Goal: Task Accomplishment & Management: Manage account settings

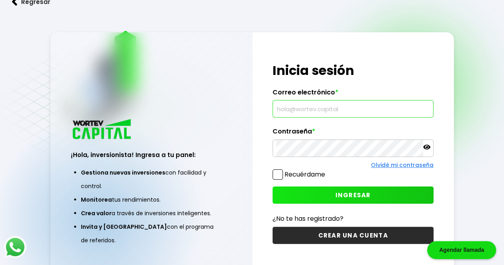
click at [295, 110] on input "text" at bounding box center [353, 108] width 154 height 17
type input "[PERSON_NAME][EMAIL_ADDRESS][DOMAIN_NAME]"
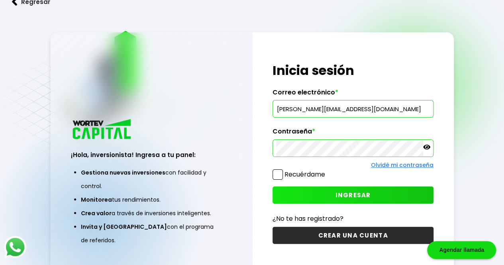
click at [371, 192] on button "INGRESAR" at bounding box center [353, 195] width 161 height 17
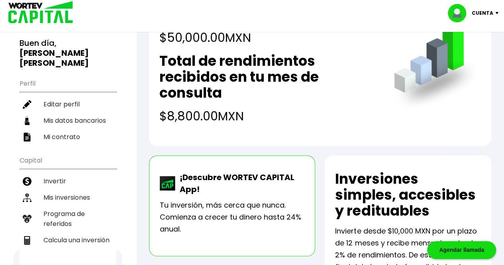
scroll to position [59, 0]
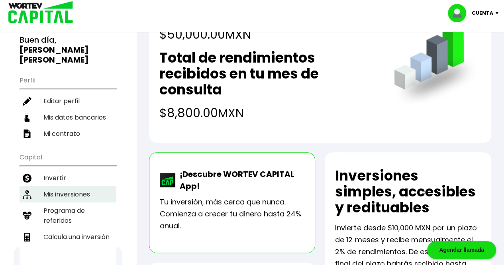
click at [68, 186] on li "Mis inversiones" at bounding box center [68, 194] width 97 height 16
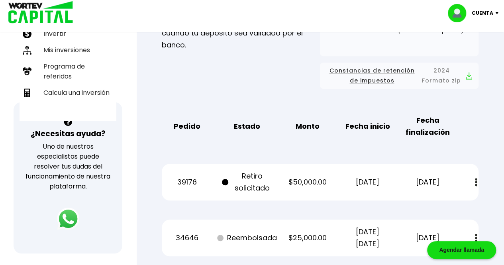
scroll to position [211, 0]
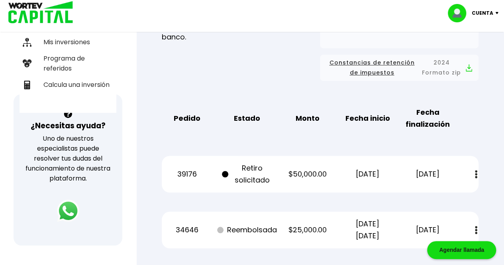
click at [482, 12] on p "Cuenta" at bounding box center [483, 13] width 22 height 12
click at [475, 55] on li "Cerrar sesión" at bounding box center [475, 53] width 64 height 16
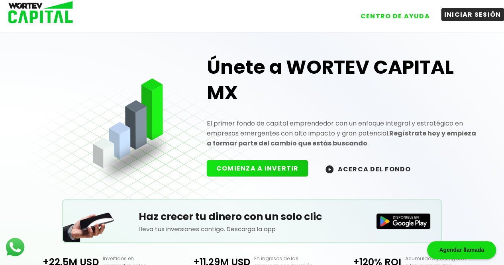
click at [470, 18] on button "INICIAR SESIÓN" at bounding box center [472, 14] width 63 height 13
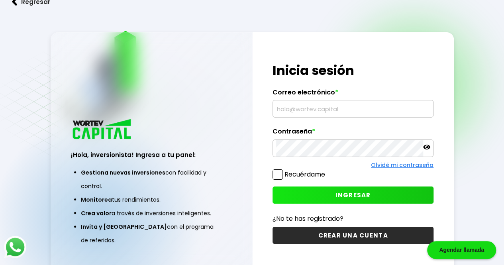
click at [384, 112] on input "text" at bounding box center [353, 108] width 154 height 17
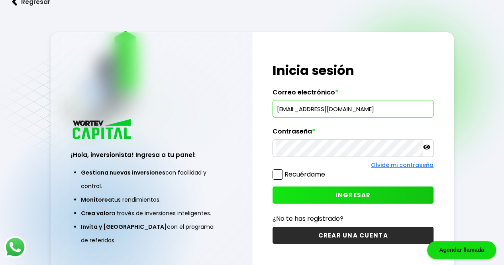
type input "[EMAIL_ADDRESS][DOMAIN_NAME]"
click at [364, 197] on span "INGRESAR" at bounding box center [353, 195] width 35 height 8
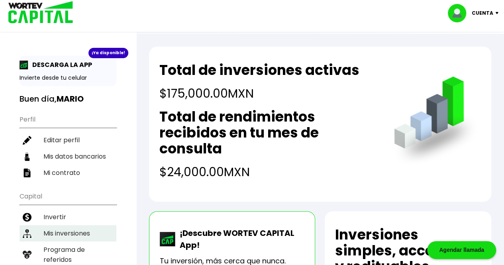
click at [56, 225] on li "Mis inversiones" at bounding box center [68, 233] width 97 height 16
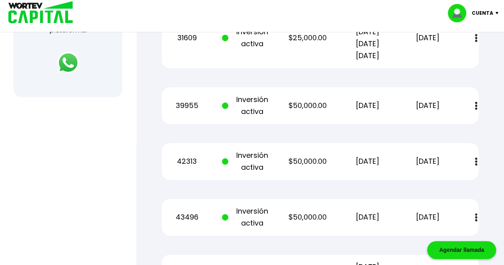
scroll to position [359, 0]
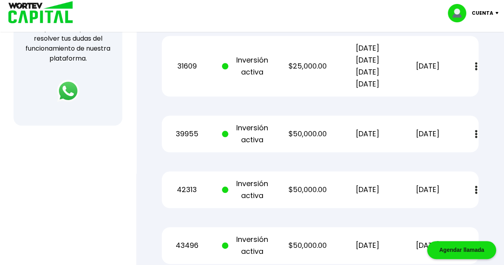
scroll to position [325, 0]
